Goal: Task Accomplishment & Management: Manage account settings

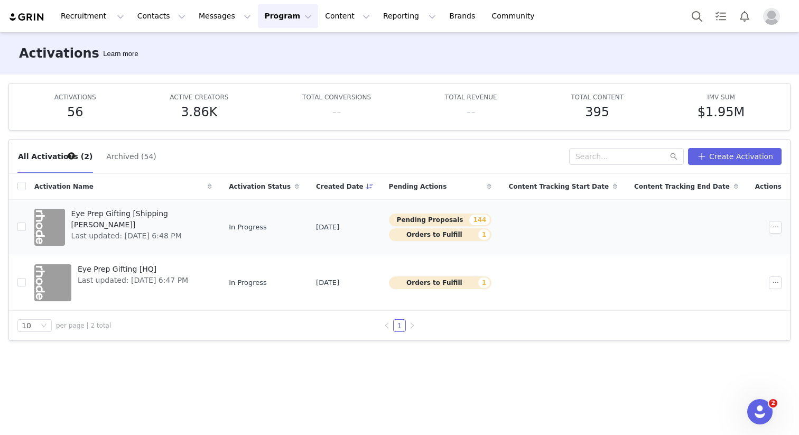
click at [118, 213] on span "Eye Prep Gifting [Shipping [PERSON_NAME]]" at bounding box center [138, 219] width 135 height 22
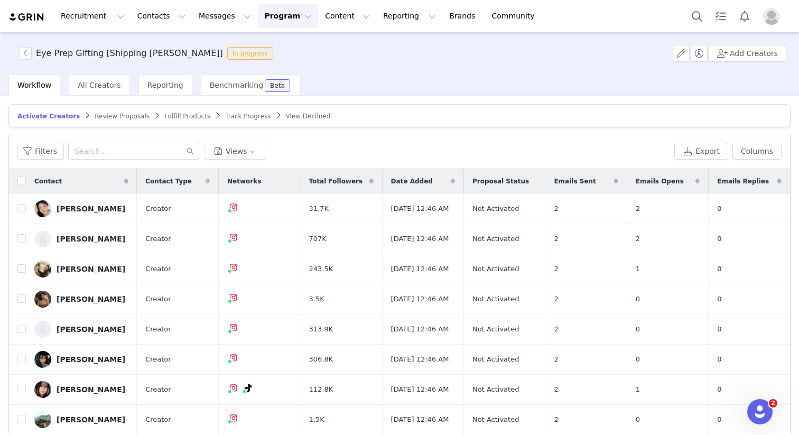
click at [119, 117] on span "Review Proposals" at bounding box center [122, 116] width 55 height 7
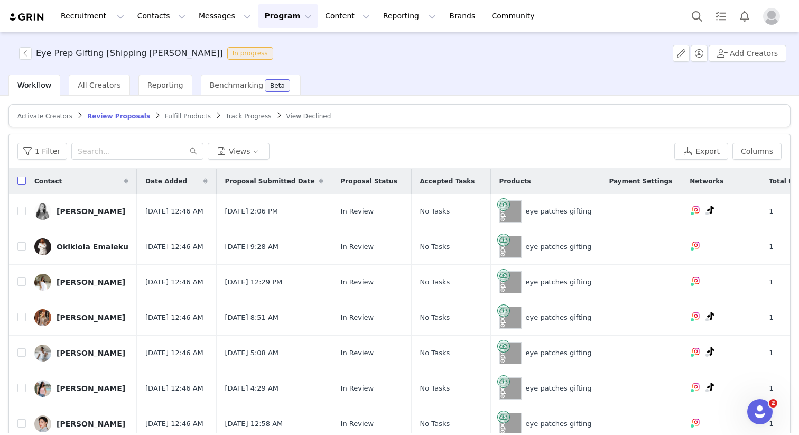
click at [22, 179] on input "checkbox" at bounding box center [21, 181] width 8 height 8
checkbox input "true"
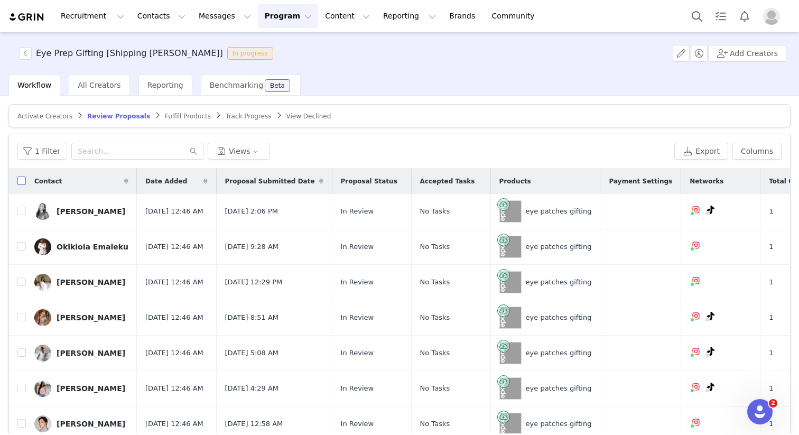
checkbox input "true"
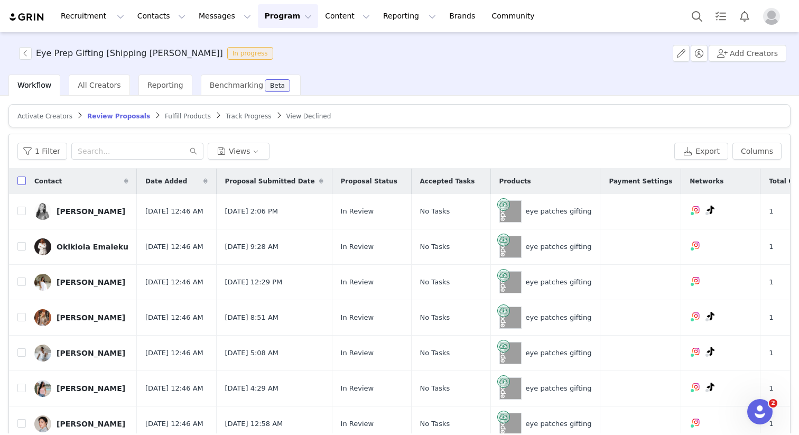
checkbox input "true"
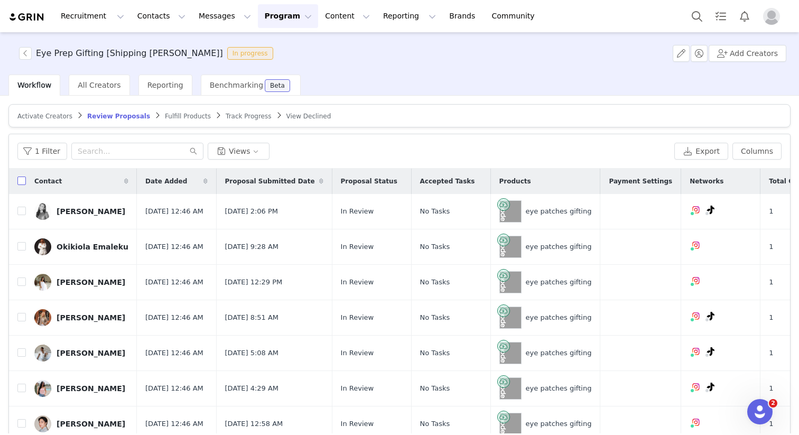
checkbox input "true"
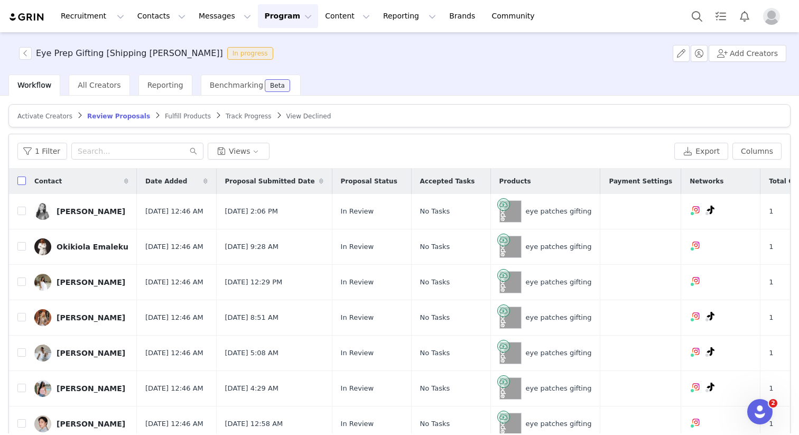
checkbox input "true"
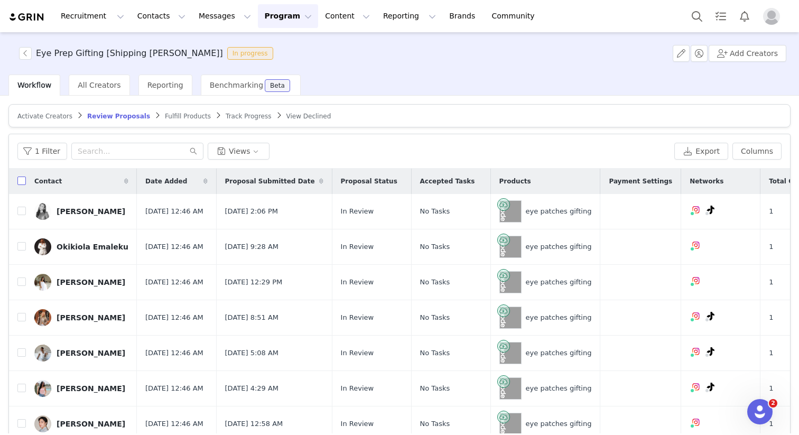
checkbox input "true"
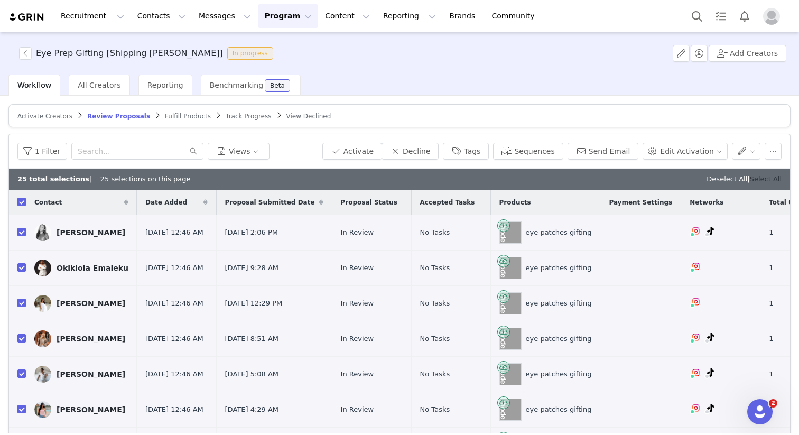
click at [768, 177] on link "Select All" at bounding box center [766, 179] width 32 height 8
